Goal: Information Seeking & Learning: Learn about a topic

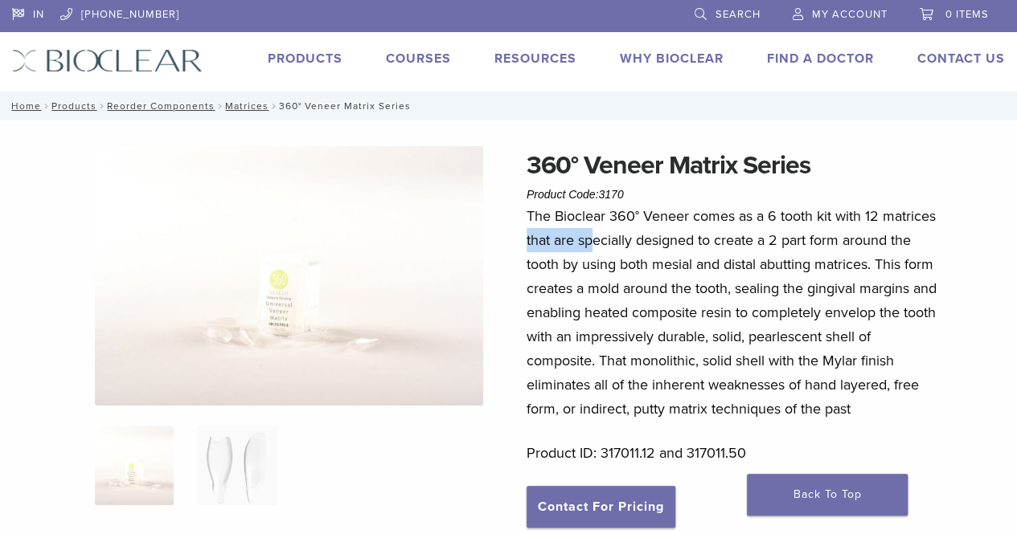
drag, startPoint x: 526, startPoint y: 246, endPoint x: 745, endPoint y: 233, distance: 219.8
click at [682, 244] on div "360° Veneer Matrix Series Product Code: 3170 $ 64.21 – $ 213.68 Price range: $6…" at bounding box center [508, 515] width 1017 height 739
drag, startPoint x: 833, startPoint y: 224, endPoint x: 882, endPoint y: 223, distance: 49.0
click at [853, 224] on p "The Bioclear 360° Veneer comes as a 6 tooth kit with 12 matrices that are speci…" at bounding box center [733, 312] width 414 height 217
drag, startPoint x: 846, startPoint y: 232, endPoint x: 657, endPoint y: 234, distance: 189.7
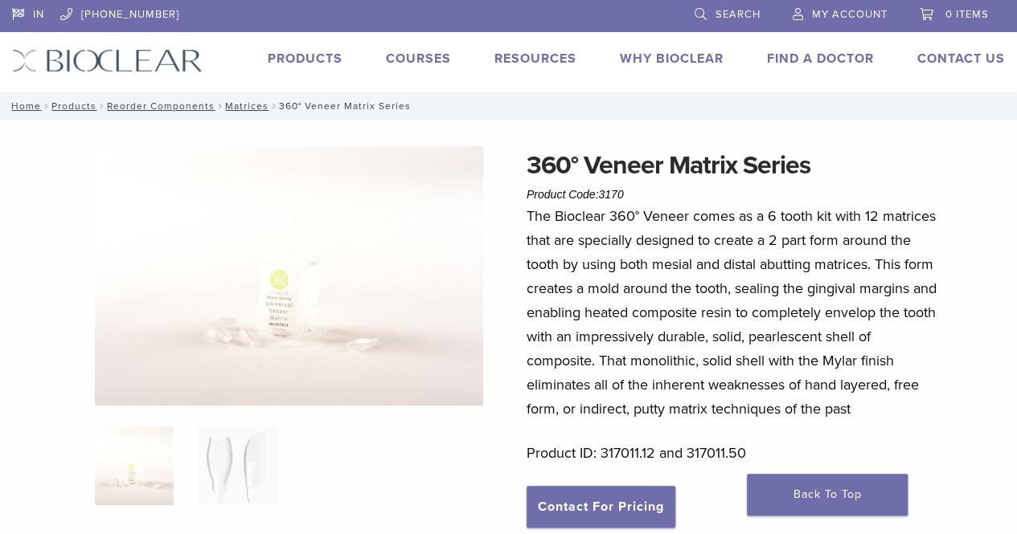
click at [842, 234] on p "The Bioclear 360° Veneer comes as a 6 tooth kit with 12 matrices that are speci…" at bounding box center [733, 312] width 414 height 217
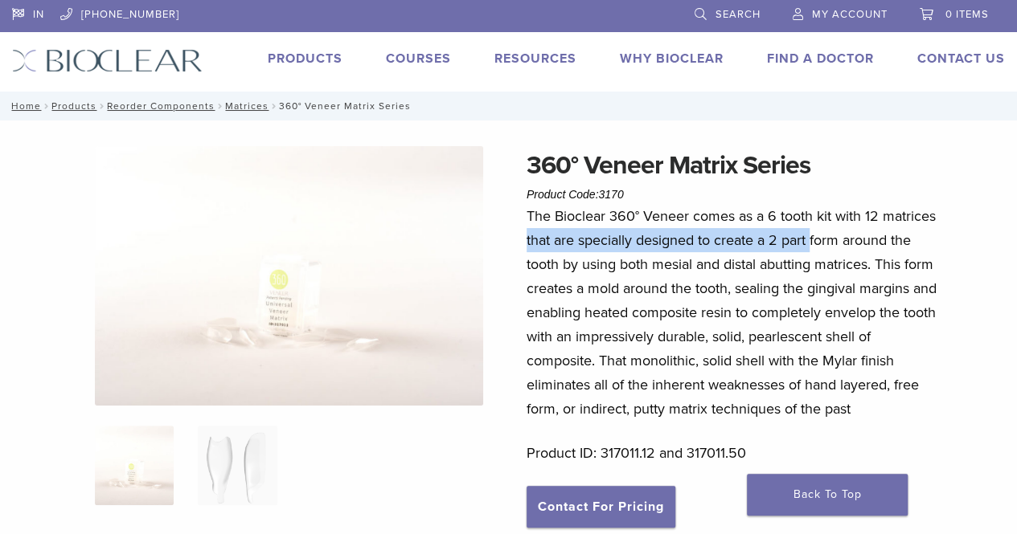
drag, startPoint x: 532, startPoint y: 243, endPoint x: 815, endPoint y: 246, distance: 282.9
click at [814, 246] on div "360° Veneer Matrix Series Product Code: 3170 $ 64.21 – $ 213.68 Price range: $6…" at bounding box center [508, 515] width 1017 height 739
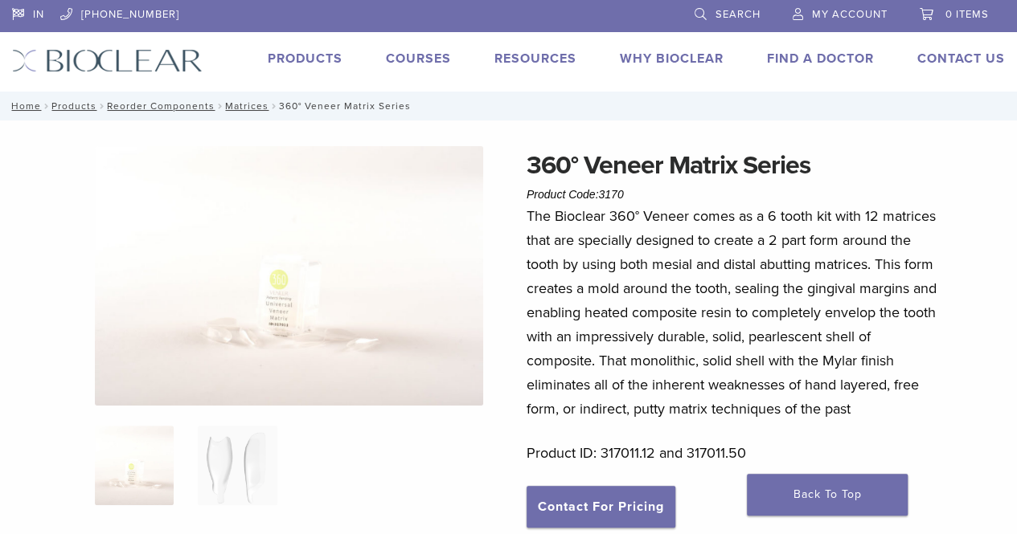
drag, startPoint x: 726, startPoint y: 268, endPoint x: 694, endPoint y: 272, distance: 31.6
click at [721, 270] on p "The Bioclear 360° Veneer comes as a 6 tooth kit with 12 matrices that are speci…" at bounding box center [733, 312] width 414 height 217
click at [587, 281] on p "The Bioclear 360° Veneer comes as a 6 tooth kit with 12 matrices that are speci…" at bounding box center [733, 312] width 414 height 217
click at [227, 105] on link "Matrices" at bounding box center [246, 105] width 43 height 11
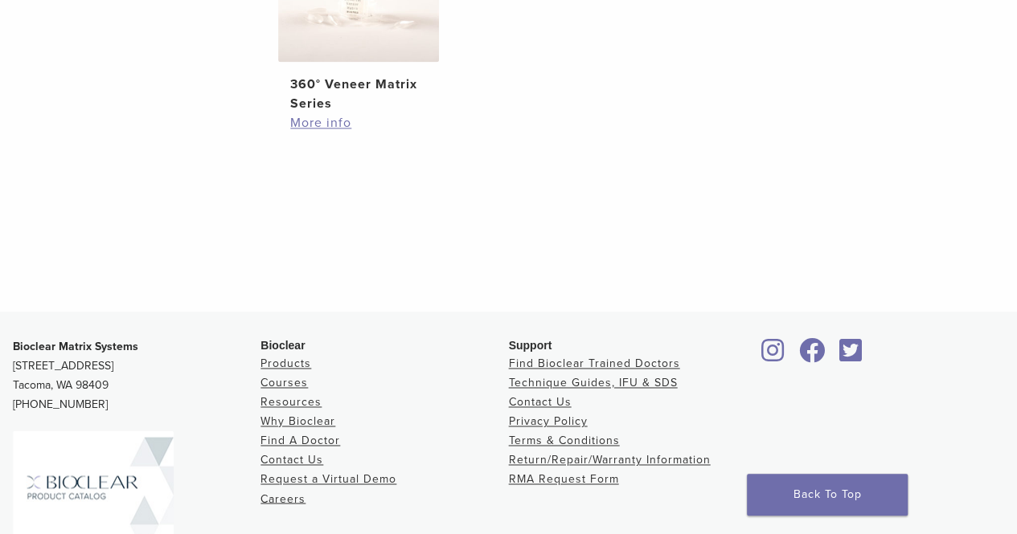
scroll to position [1186, 0]
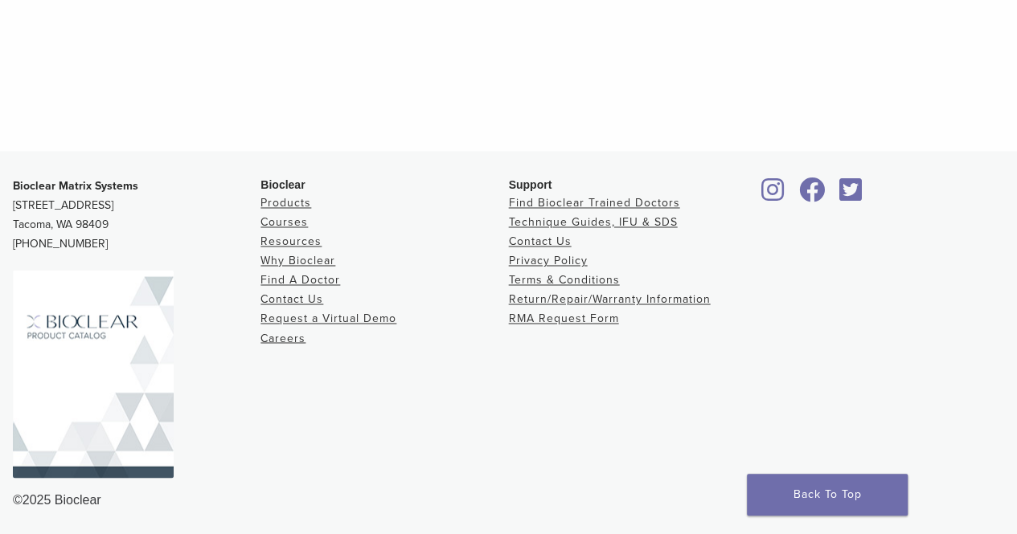
click at [139, 384] on img at bounding box center [93, 374] width 161 height 208
